Goal: Information Seeking & Learning: Learn about a topic

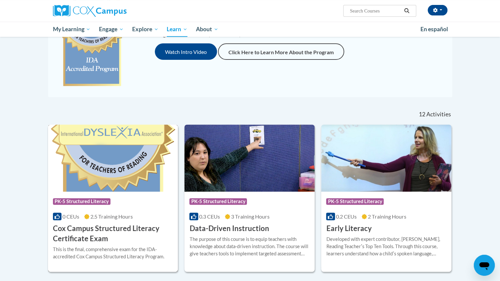
click at [118, 243] on h3 "Cox Campus Structured Literacy Certificate Exam" at bounding box center [113, 234] width 120 height 20
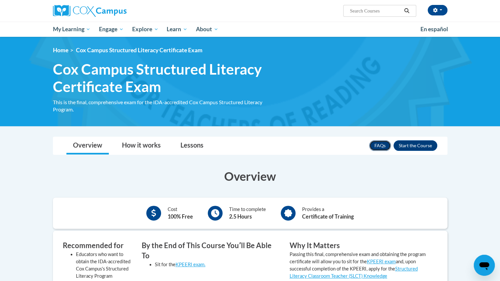
click at [380, 143] on link "FAQs" at bounding box center [380, 145] width 22 height 11
click at [309, 29] on ul "My Learning My Learning My Course Progress Certificates My Action Plans Group D…" at bounding box center [233, 29] width 368 height 15
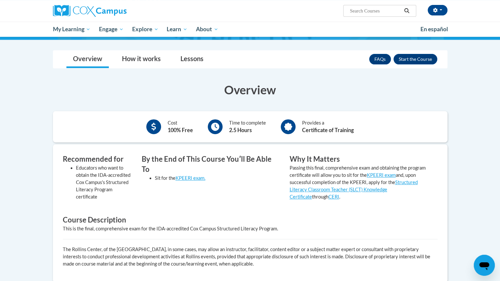
scroll to position [86, 0]
